Goal: Information Seeking & Learning: Compare options

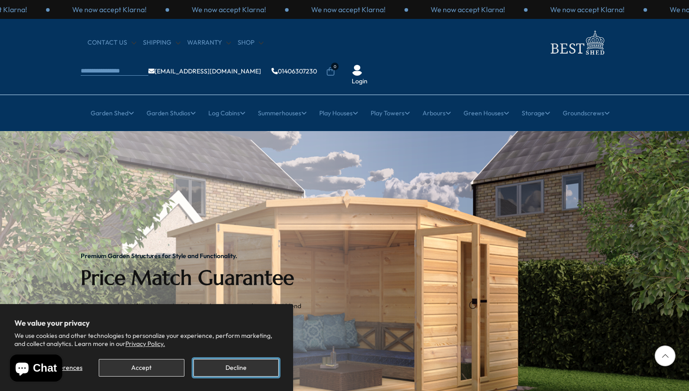
click at [227, 366] on button "Decline" at bounding box center [235, 368] width 85 height 18
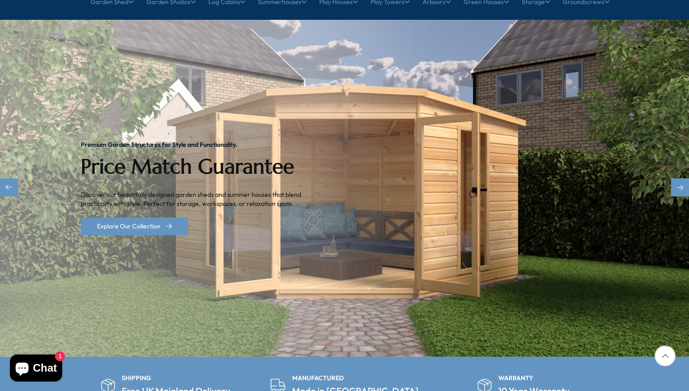
scroll to position [21, 0]
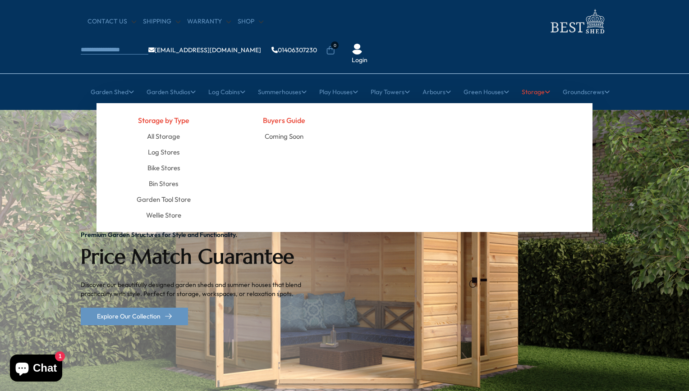
click at [537, 81] on link "Storage" at bounding box center [536, 92] width 28 height 23
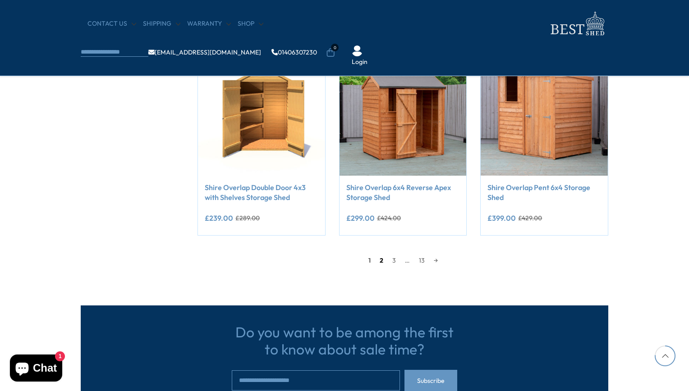
click at [380, 257] on link "2" at bounding box center [381, 261] width 13 height 14
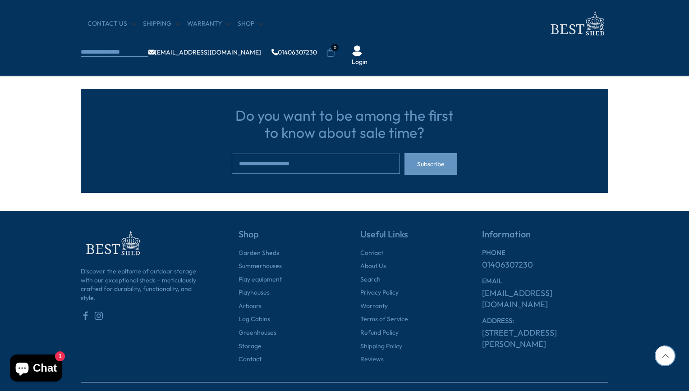
scroll to position [803, 0]
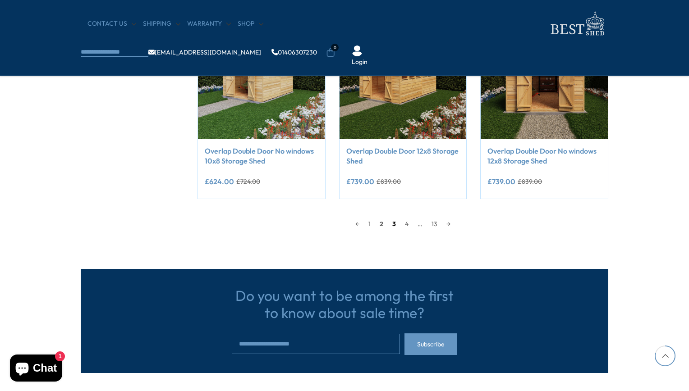
click at [396, 222] on link "3" at bounding box center [394, 224] width 13 height 14
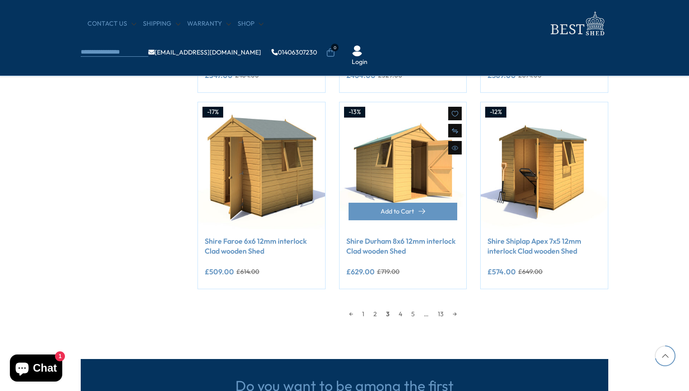
scroll to position [758, 0]
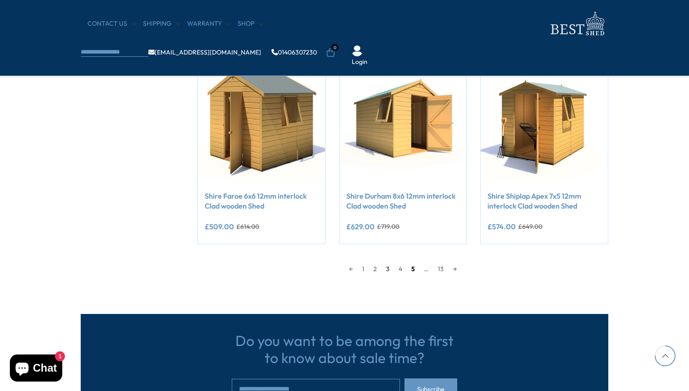
click at [411, 267] on link "5" at bounding box center [413, 269] width 13 height 14
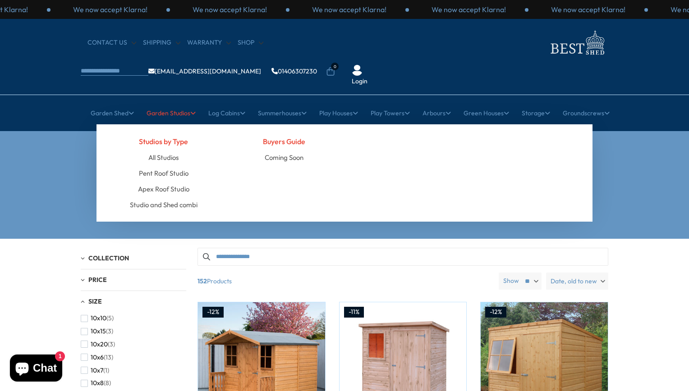
click at [179, 102] on link "Garden Studios" at bounding box center [171, 113] width 49 height 23
click at [165, 181] on link "Apex Roof Studio" at bounding box center [163, 189] width 51 height 16
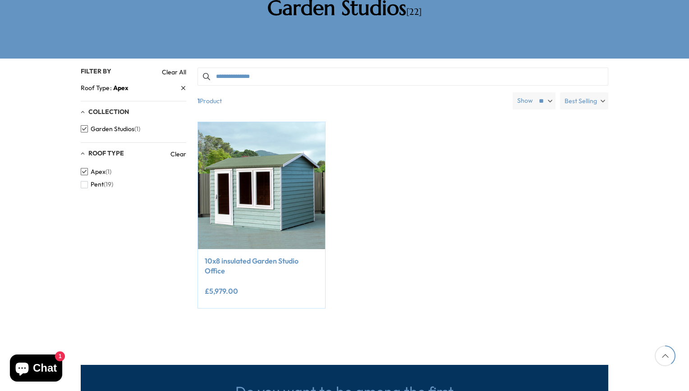
scroll to position [45, 0]
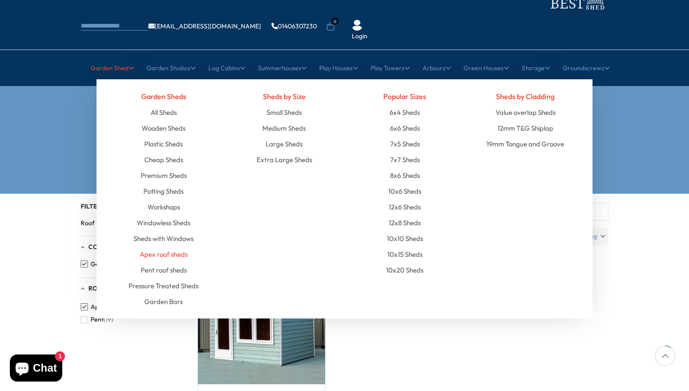
click at [166, 247] on link "Apex roof sheds" at bounding box center [164, 255] width 48 height 16
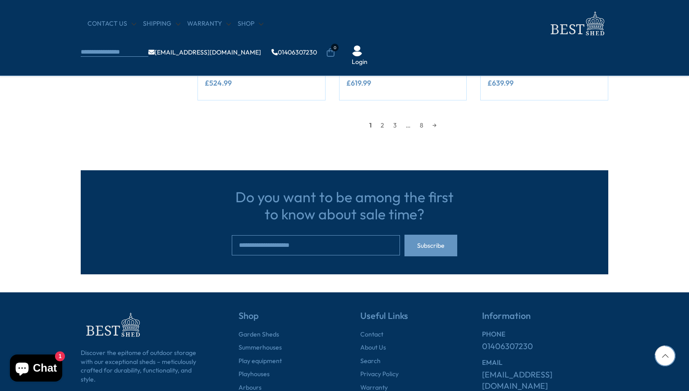
scroll to position [721, 0]
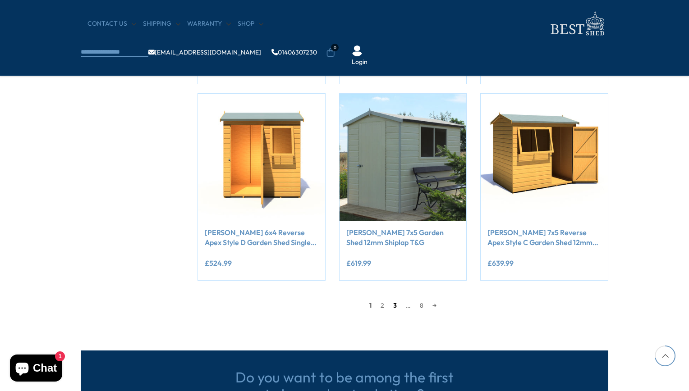
click at [394, 307] on link "3" at bounding box center [395, 306] width 13 height 14
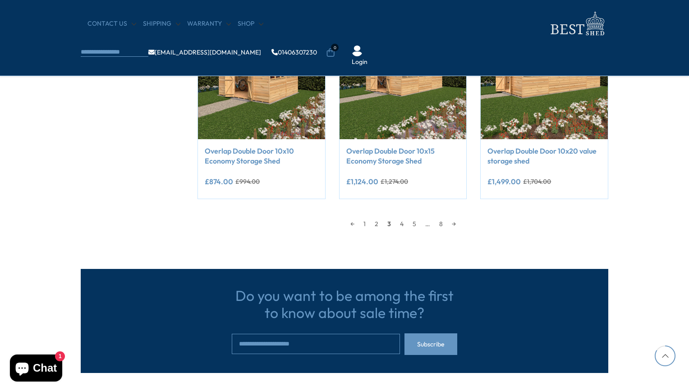
scroll to position [848, 0]
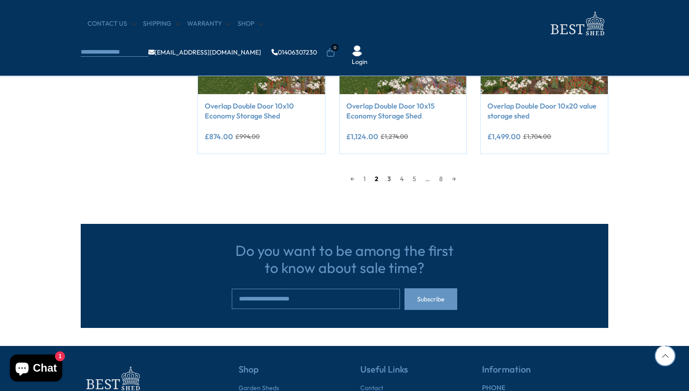
click at [374, 178] on link "2" at bounding box center [376, 179] width 13 height 14
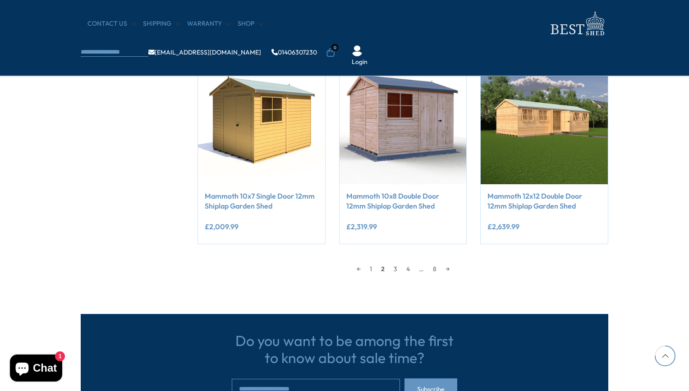
scroll to position [803, 0]
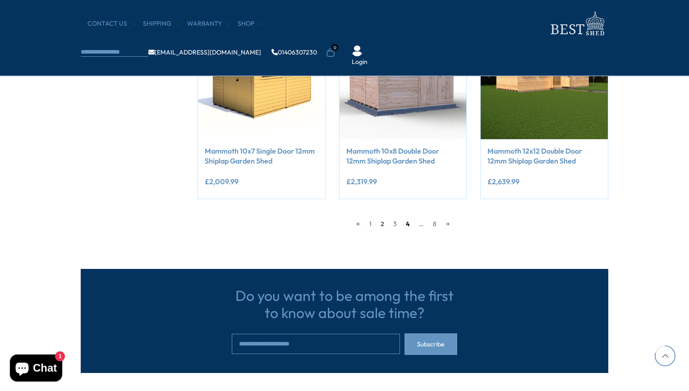
click at [410, 222] on link "4" at bounding box center [407, 224] width 13 height 14
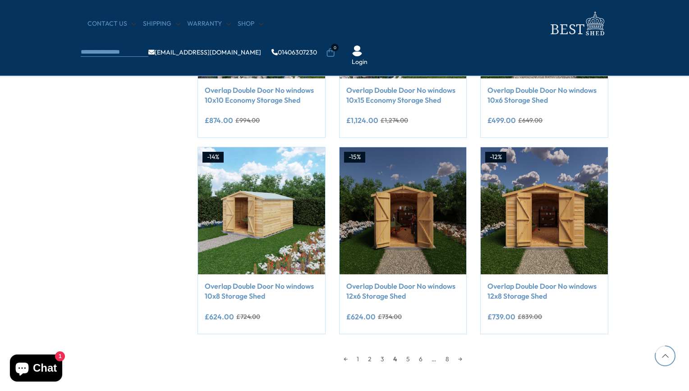
scroll to position [848, 0]
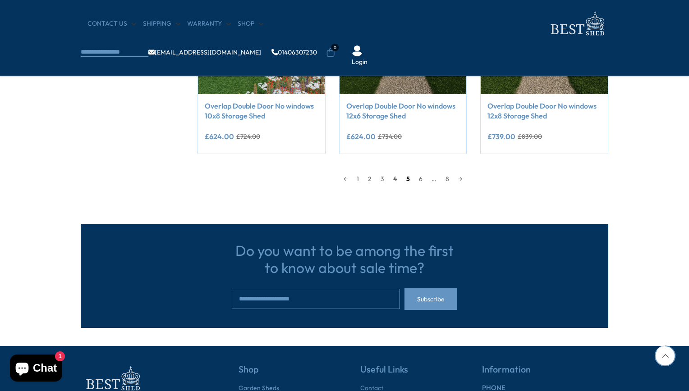
click at [410, 179] on link "5" at bounding box center [408, 179] width 13 height 14
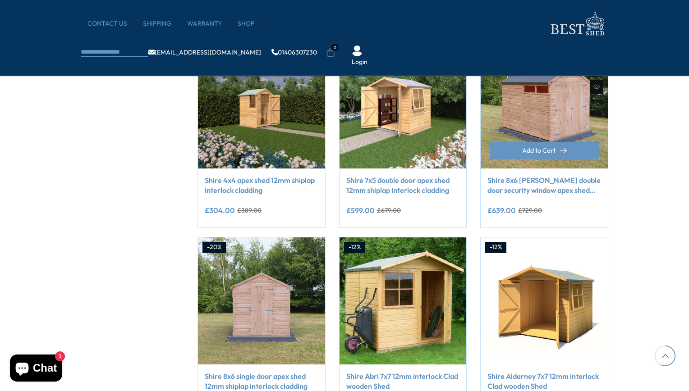
scroll to position [758, 0]
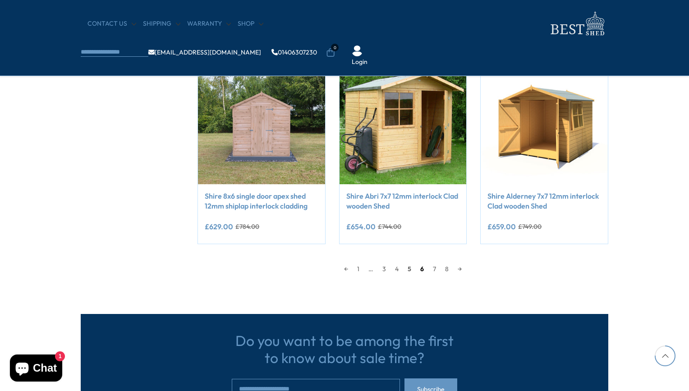
click at [421, 266] on link "6" at bounding box center [422, 269] width 13 height 14
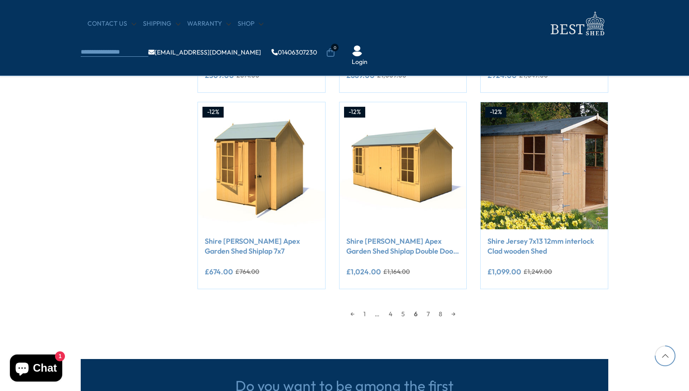
scroll to position [803, 0]
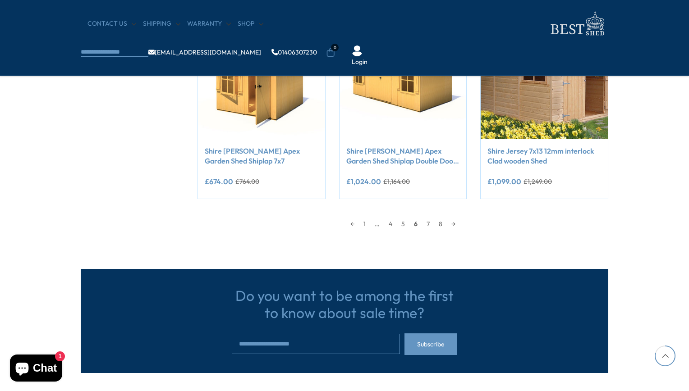
click at [419, 225] on span "6" at bounding box center [415, 224] width 13 height 14
click at [427, 225] on link "7" at bounding box center [428, 224] width 12 height 14
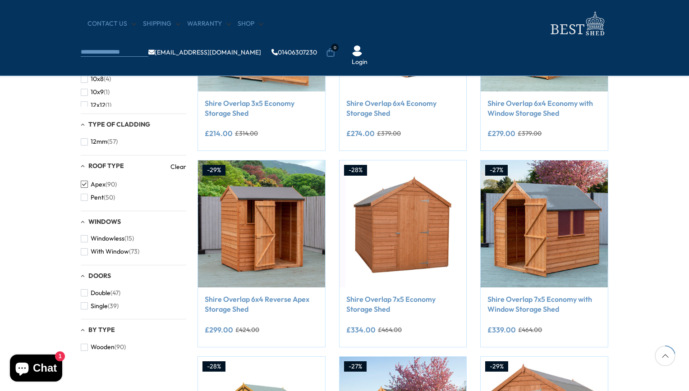
scroll to position [217, 0]
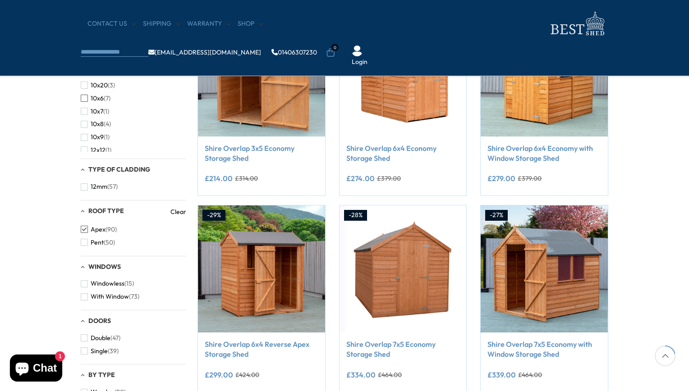
click at [98, 95] on span "10x6" at bounding box center [97, 99] width 13 height 8
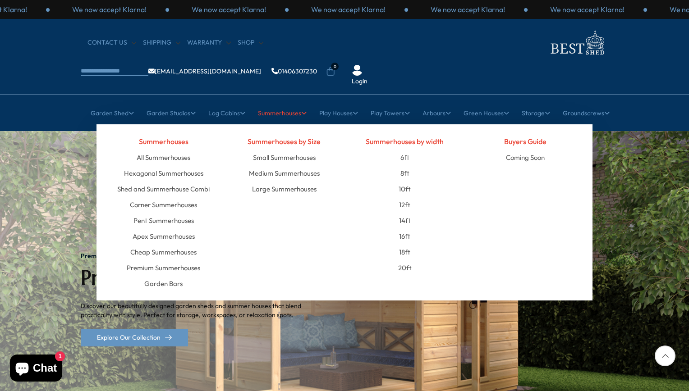
click at [271, 102] on link "Summerhouses" at bounding box center [282, 113] width 49 height 23
click at [401, 181] on link "10ft" at bounding box center [404, 189] width 12 height 16
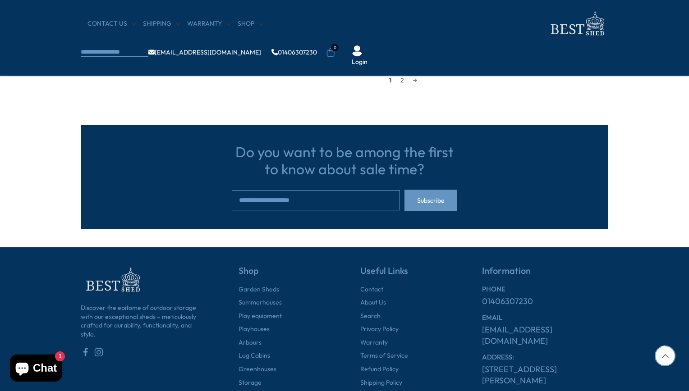
scroll to position [811, 0]
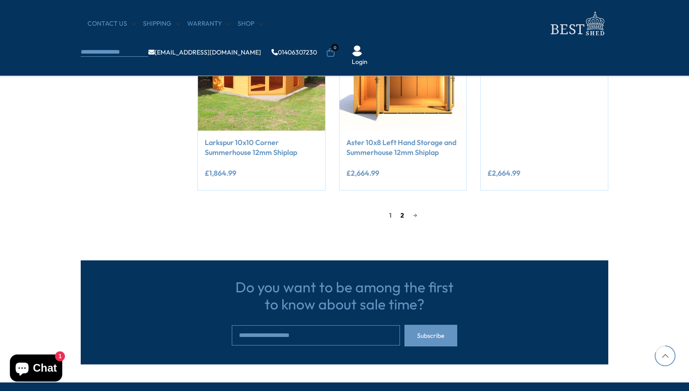
click at [403, 215] on link "2" at bounding box center [402, 216] width 13 height 14
